Goal: Task Accomplishment & Management: Manage account settings

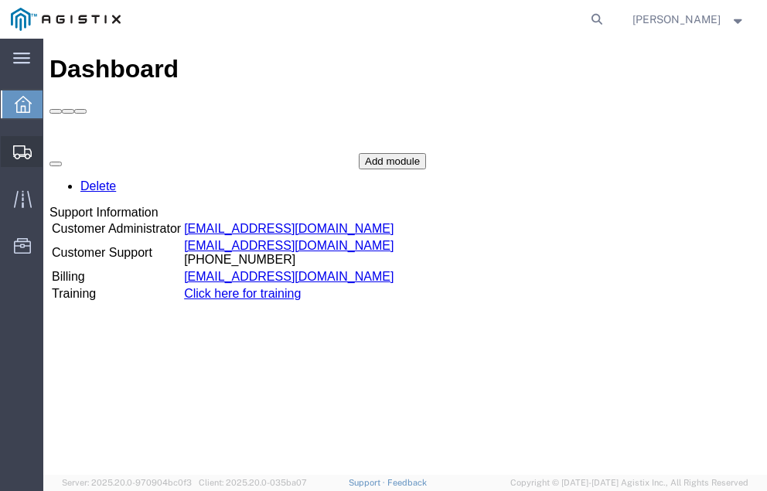
click at [0, 0] on span "Shipment Manager" at bounding box center [0, 0] width 0 height 0
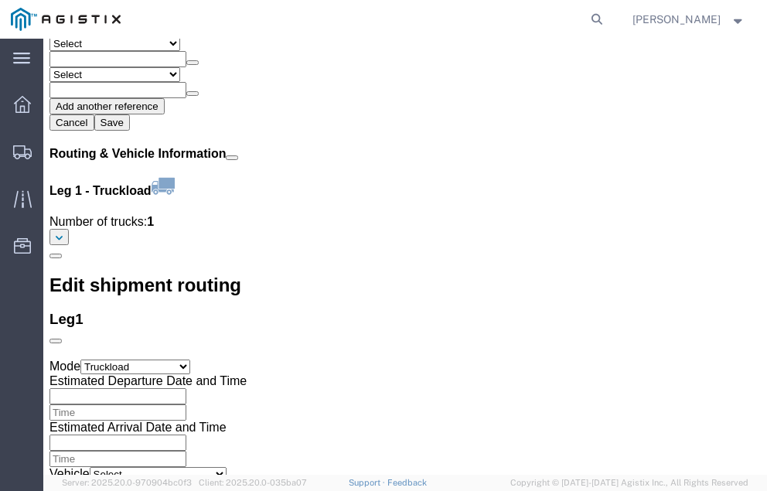
scroll to position [1772, 0]
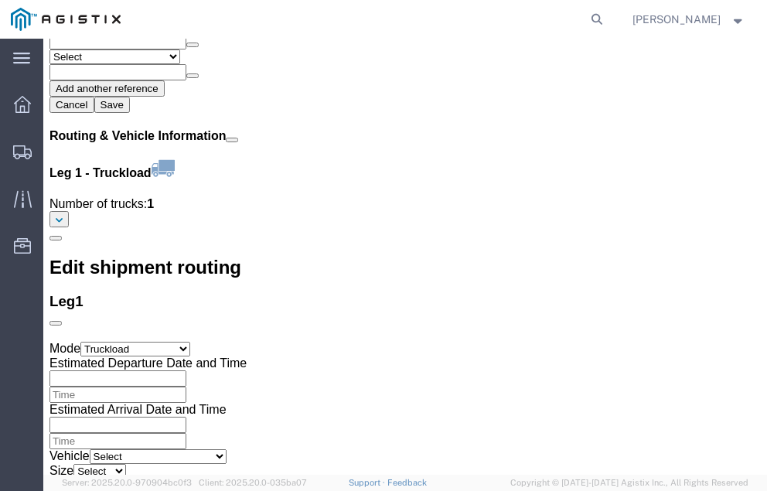
click link "Confirm"
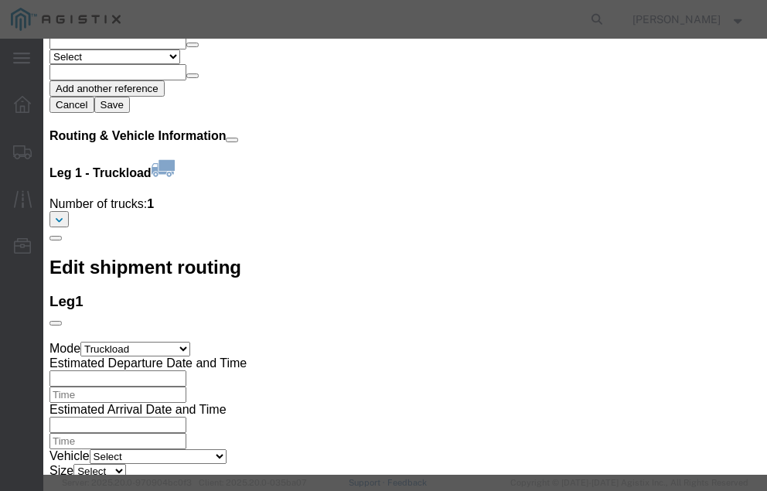
click input "checkbox"
checkbox input "true"
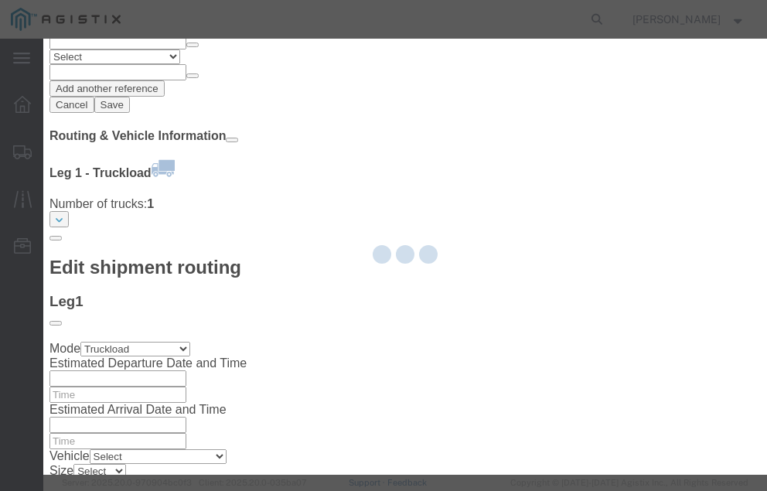
type input "[PERSON_NAME]"
type input "[PHONE_NUMBER]"
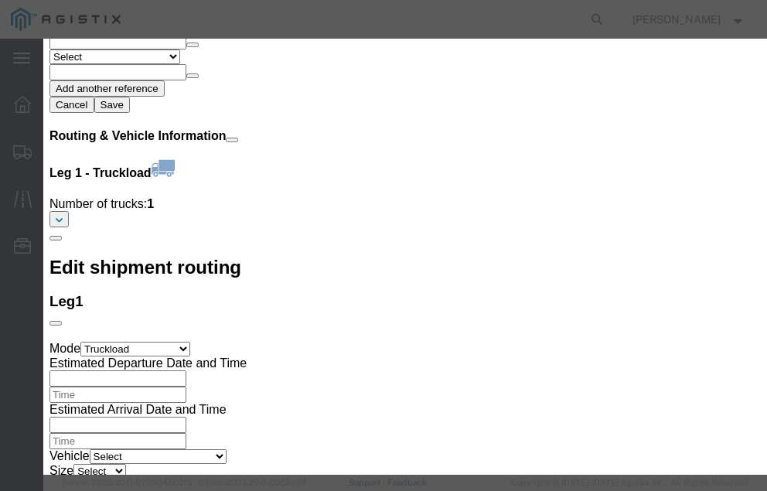
click input "text"
type input "57027183"
click button "Submit"
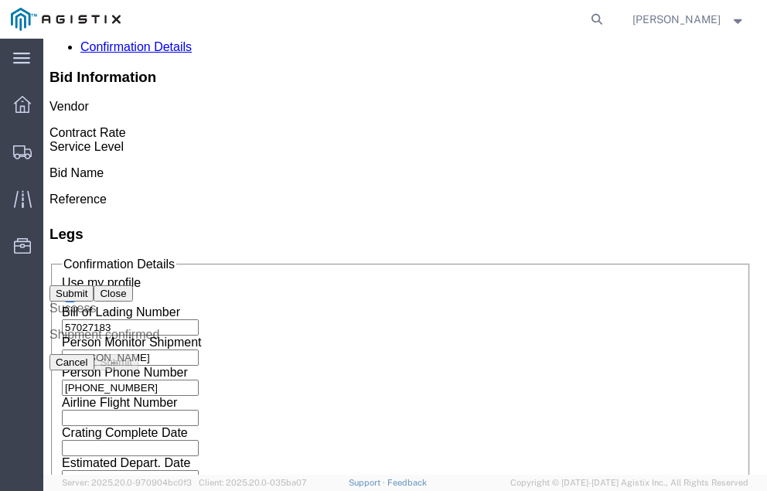
scroll to position [0, 0]
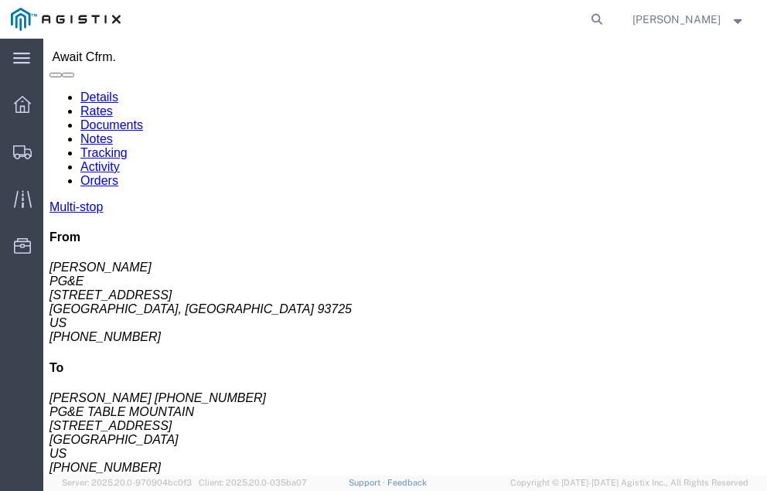
scroll to position [207, 0]
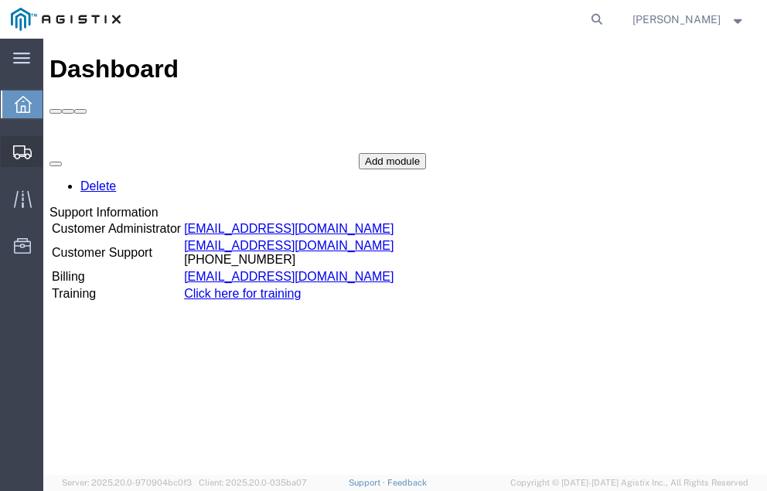
click at [0, 0] on span "Shipment Manager" at bounding box center [0, 0] width 0 height 0
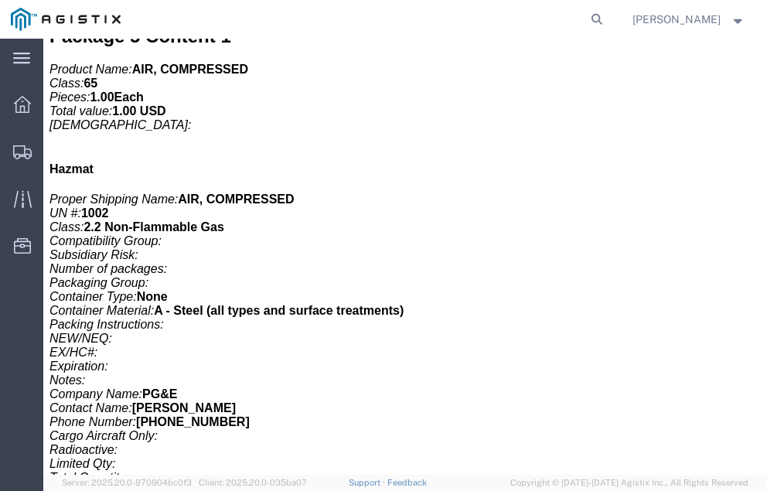
scroll to position [5015, 0]
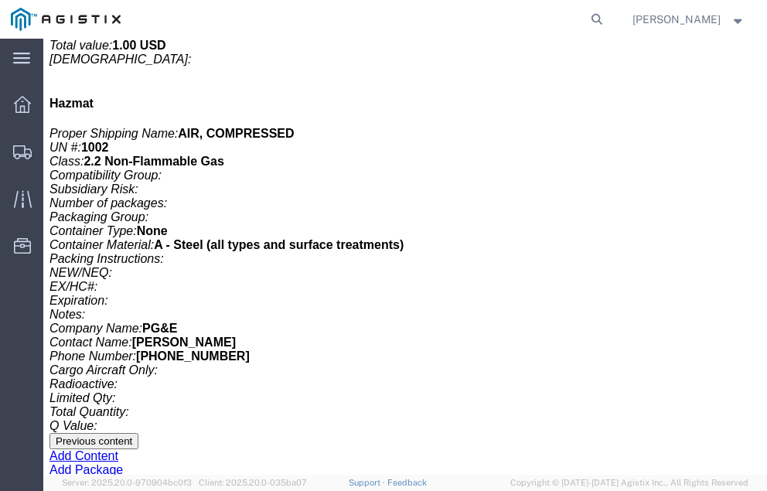
click link "Confirm"
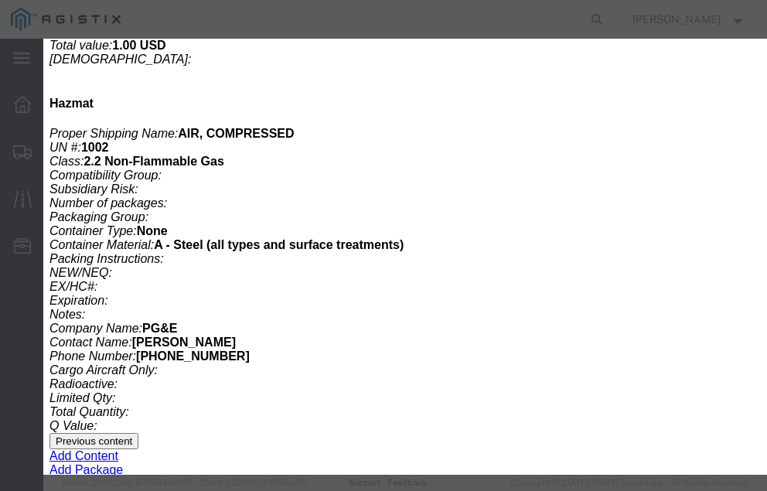
click input "checkbox"
checkbox input "true"
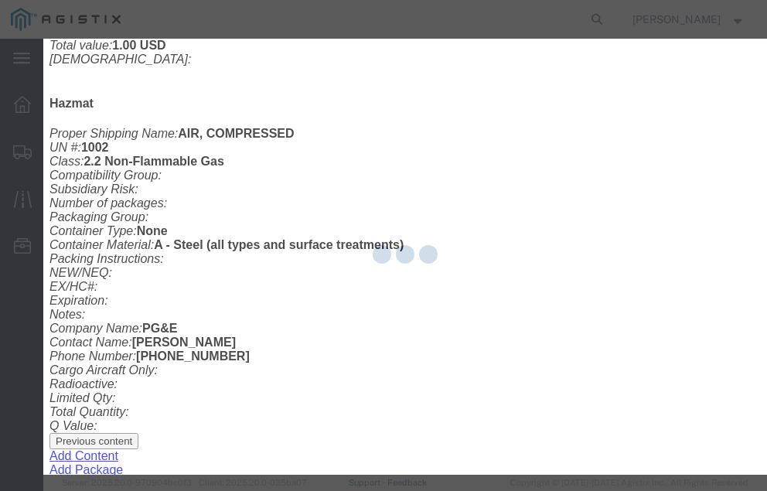
type input "[PERSON_NAME]"
type input "[PHONE_NUMBER]"
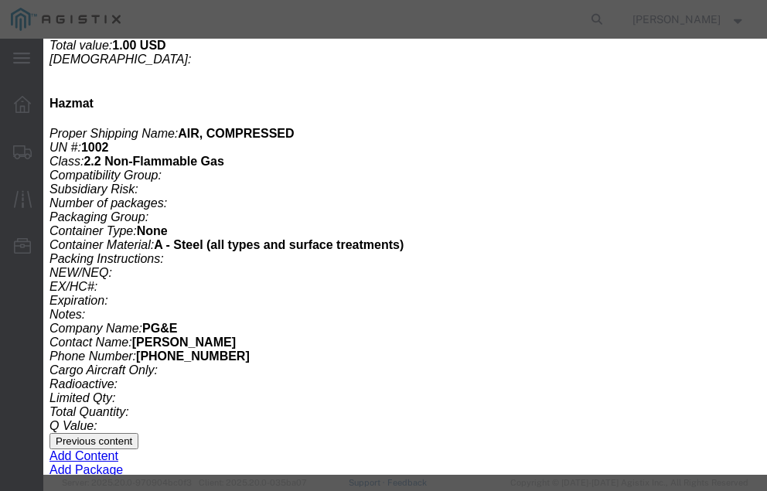
click input "text"
type input "57027745"
click button "Submit"
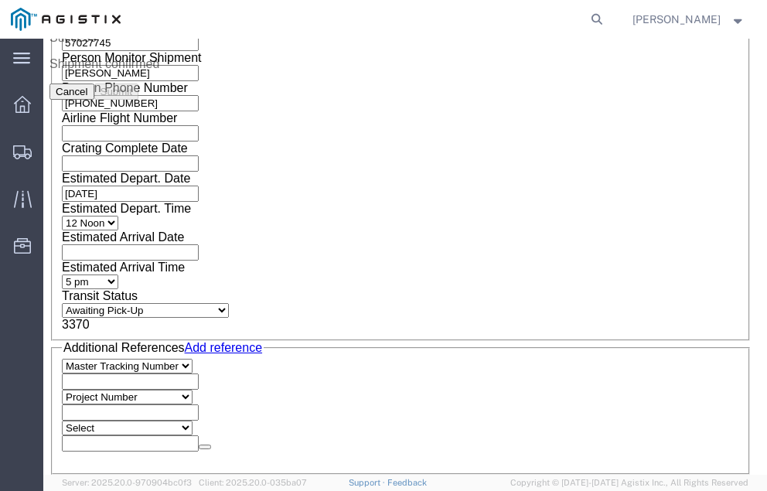
scroll to position [0, 0]
